Goal: Find specific page/section: Find specific page/section

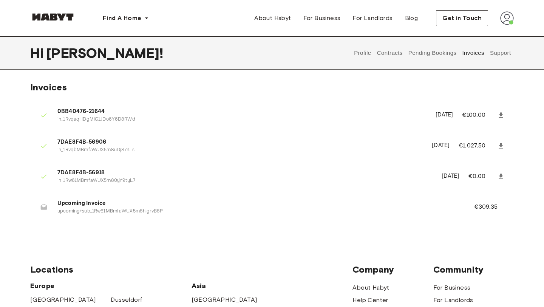
click at [386, 62] on button "Contracts" at bounding box center [390, 52] width 28 height 33
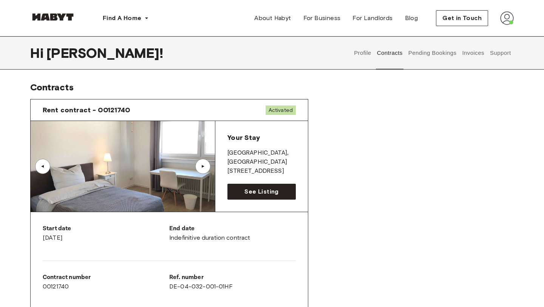
click at [232, 157] on p "[GEOGRAPHIC_DATA] , [GEOGRAPHIC_DATA]" at bounding box center [261, 157] width 68 height 18
click at [206, 162] on div "▲" at bounding box center [202, 166] width 15 height 15
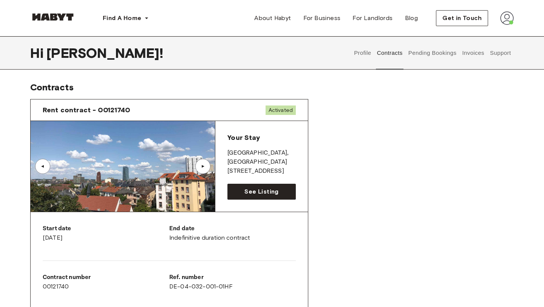
click at [42, 167] on div "▲" at bounding box center [43, 166] width 8 height 5
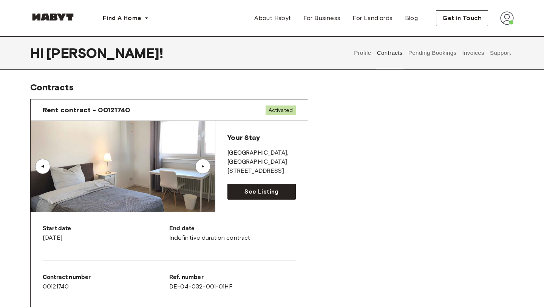
drag, startPoint x: 227, startPoint y: 153, endPoint x: 280, endPoint y: 167, distance: 53.9
click at [280, 167] on div "Your Stay [GEOGRAPHIC_DATA] , [STREET_ADDRESS]" at bounding box center [261, 154] width 68 height 43
copy div "[GEOGRAPHIC_DATA] , [GEOGRAPHIC_DATA][STREET_ADDRESS]"
